Goal: Transaction & Acquisition: Purchase product/service

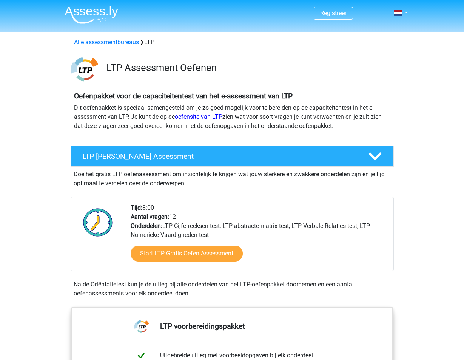
scroll to position [264, 0]
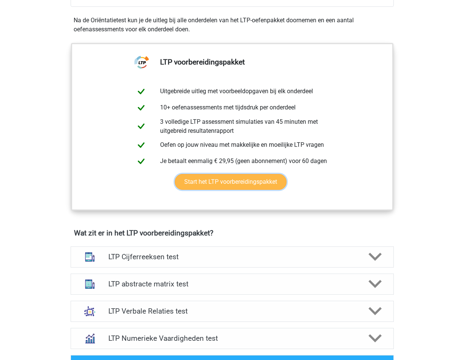
click at [245, 183] on link "Start het LTP voorbereidingspakket" at bounding box center [231, 182] width 112 height 16
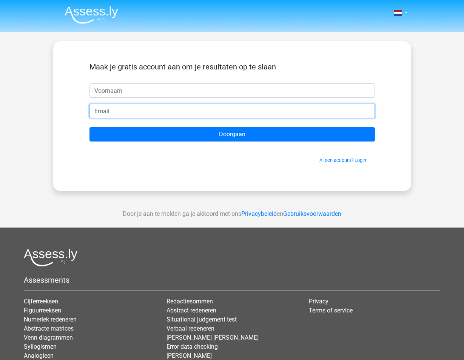
click at [160, 105] on input "email" at bounding box center [231, 111] width 285 height 14
type input "chichung_wong@outlook.com"
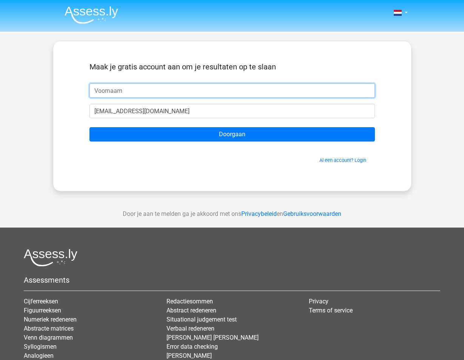
click at [145, 91] on input "text" at bounding box center [231, 90] width 285 height 14
type input "Benito"
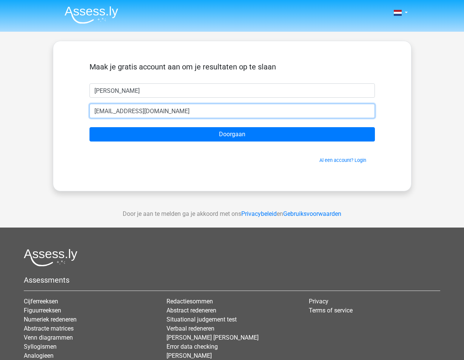
click at [192, 115] on input "chichung_wong@outlook.com" at bounding box center [231, 111] width 285 height 14
drag, startPoint x: 160, startPoint y: 110, endPoint x: 83, endPoint y: 110, distance: 76.6
click at [84, 110] on div "chichung_wong@outlook.com" at bounding box center [232, 111] width 297 height 14
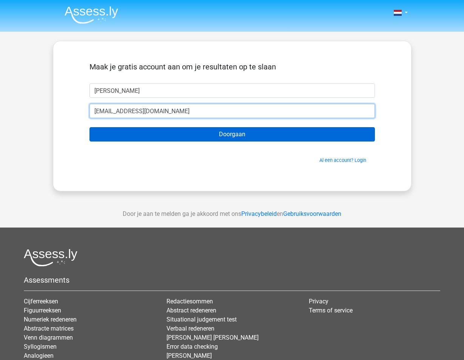
type input "wong_benito@yahoo.com"
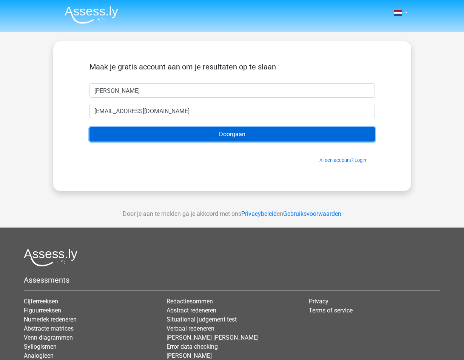
click at [210, 142] on input "Doorgaan" at bounding box center [231, 134] width 285 height 14
